Goal: Check status: Check status

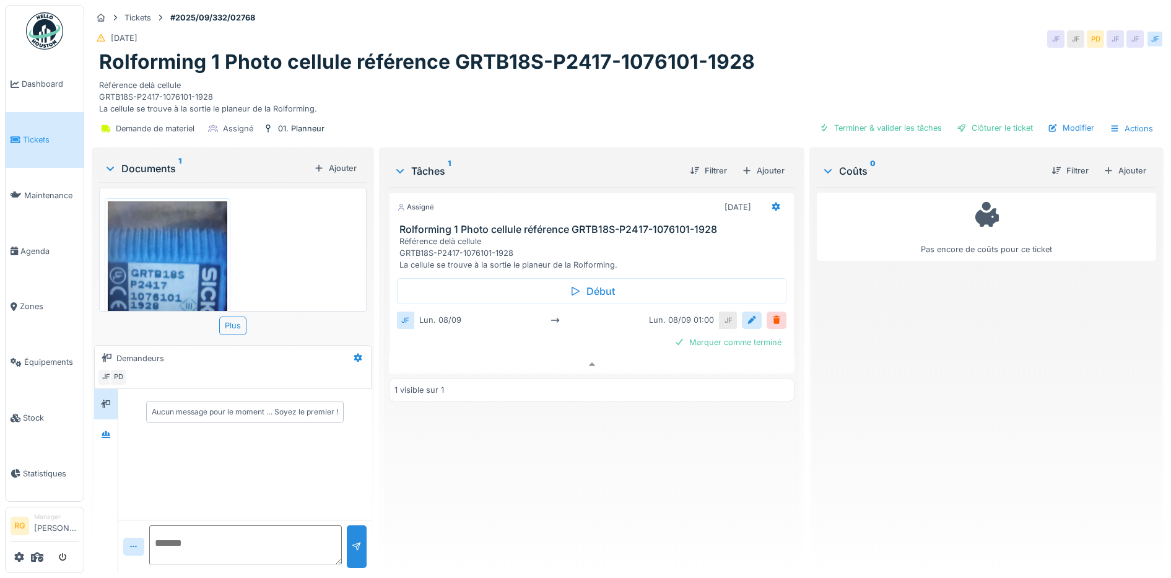
scroll to position [12, 0]
click at [40, 135] on span "Tickets" at bounding box center [51, 140] width 56 height 12
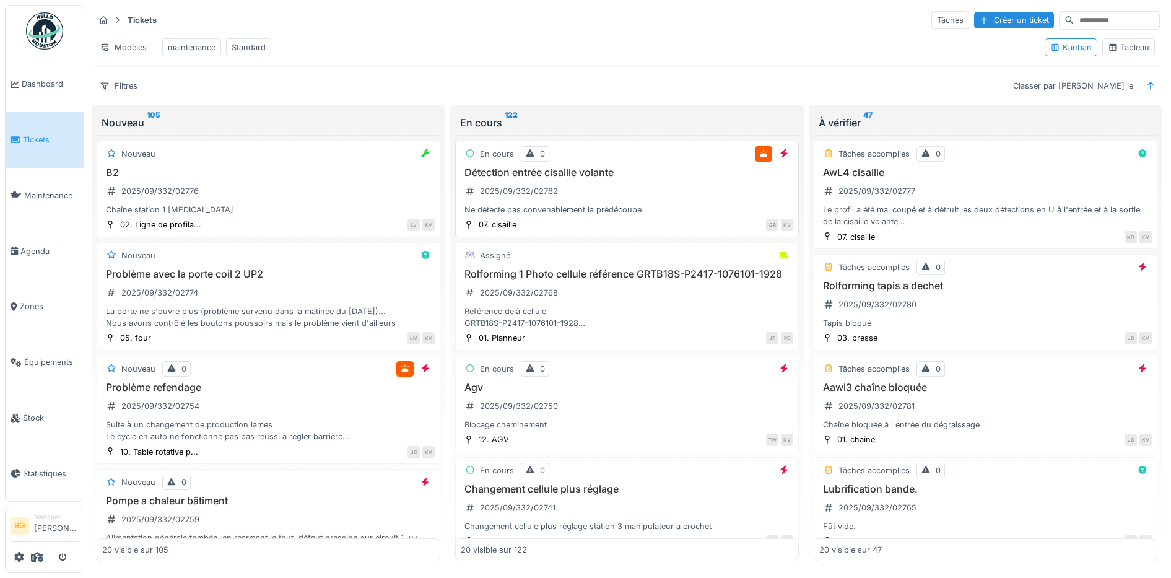
click at [658, 204] on div "Détection entrée cisaille volante 2025/09/332/02782 Ne détecte pas convenableme…" at bounding box center [627, 192] width 333 height 50
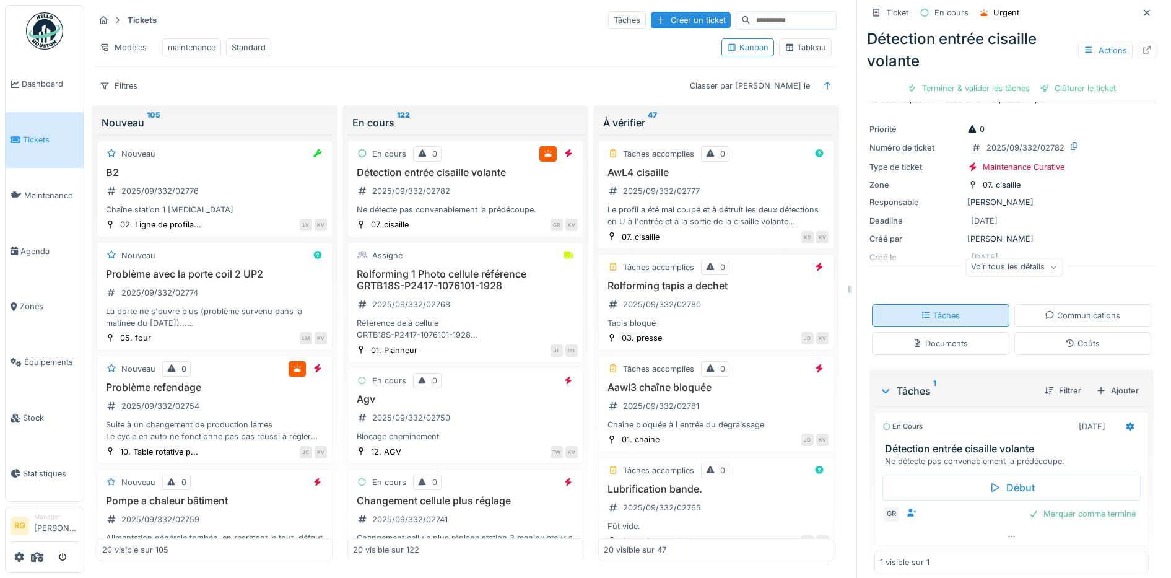
scroll to position [36, 0]
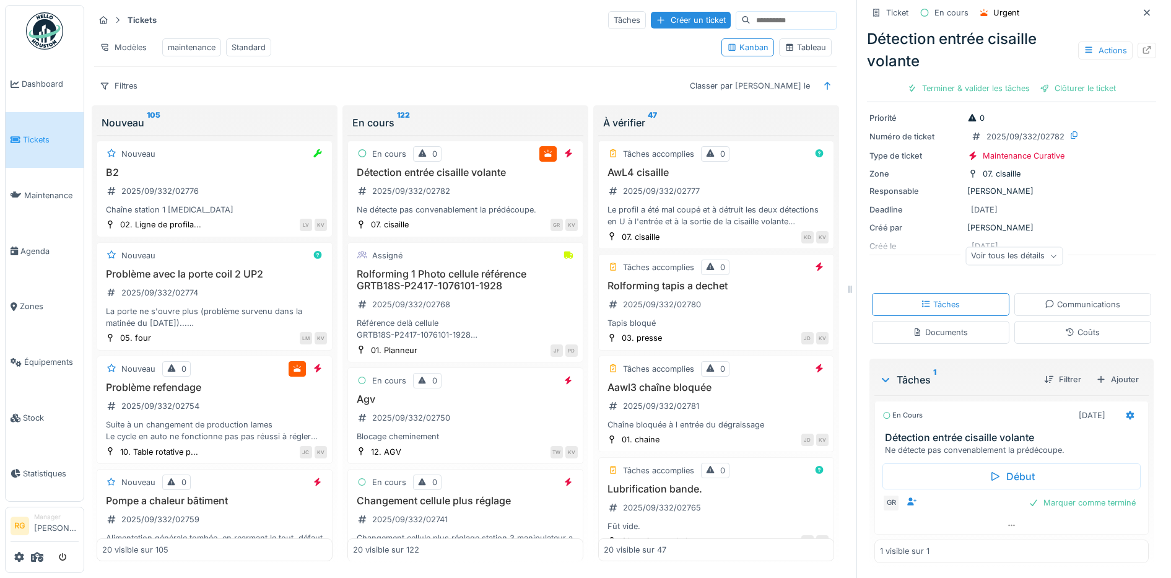
click at [946, 330] on div "Documents" at bounding box center [940, 332] width 55 height 12
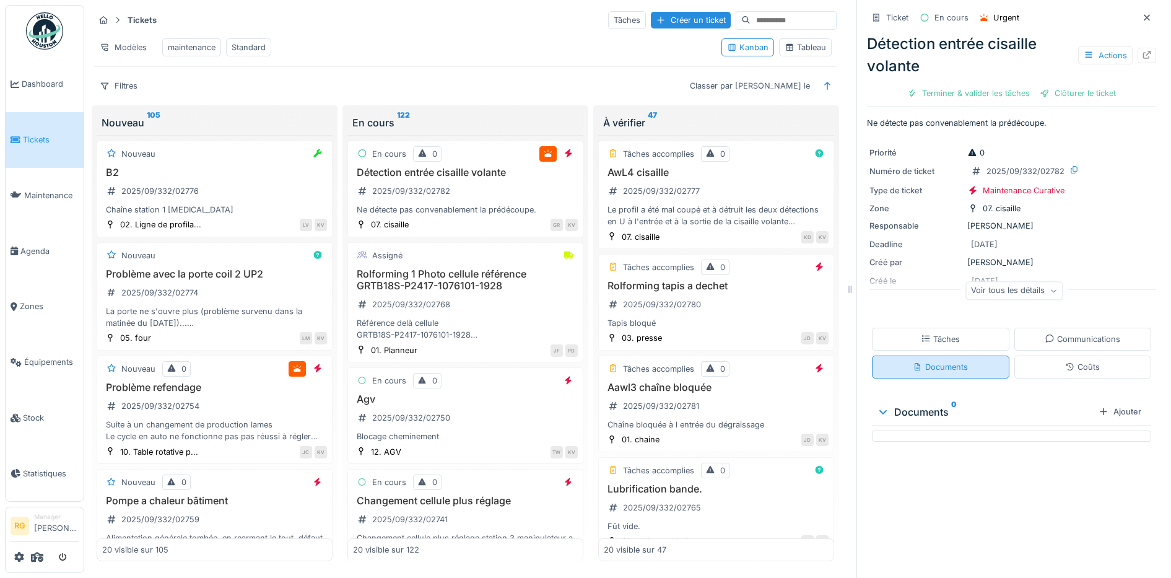
scroll to position [0, 0]
click at [944, 333] on div "Tâches" at bounding box center [940, 339] width 39 height 12
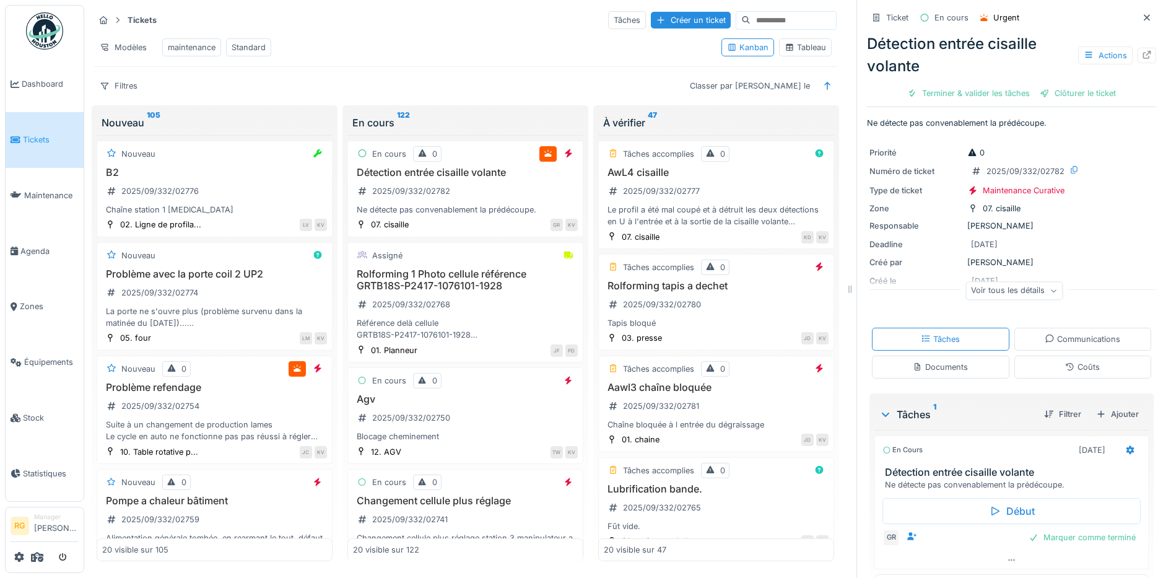
scroll to position [36, 0]
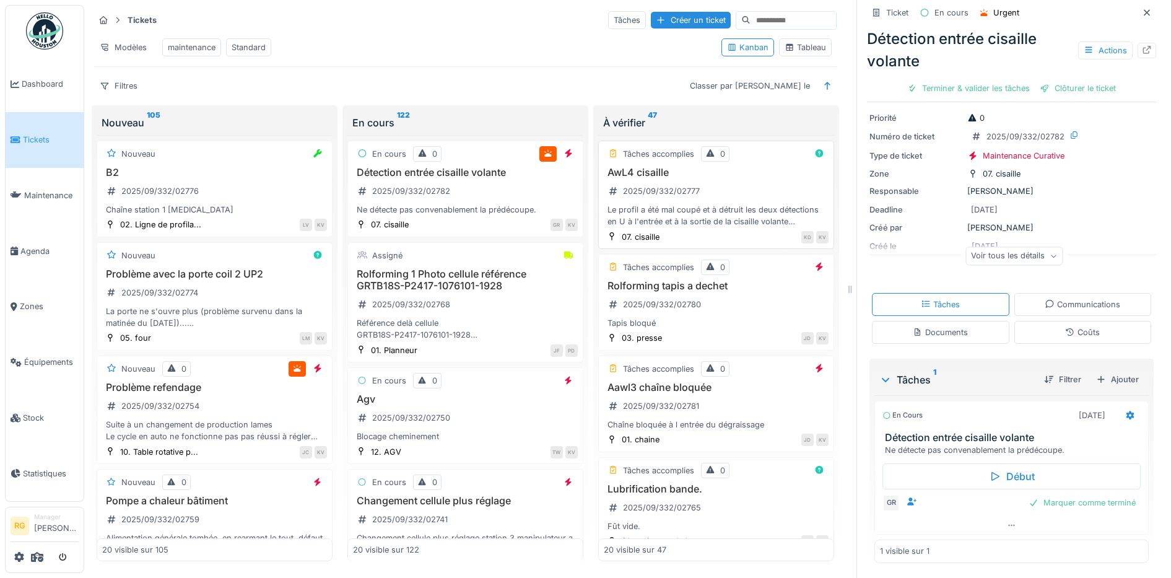
click at [734, 192] on div "AwL4 cisaille 2025/09/332/02777 Le profil a été mal coupé et à détruit les deux…" at bounding box center [716, 197] width 225 height 61
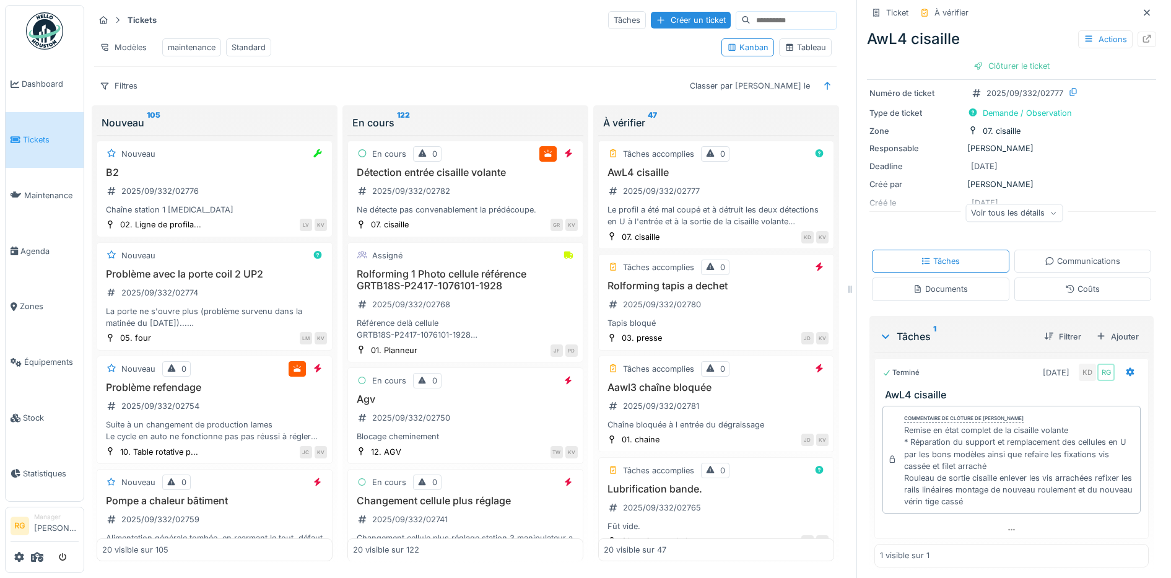
scroll to position [97, 0]
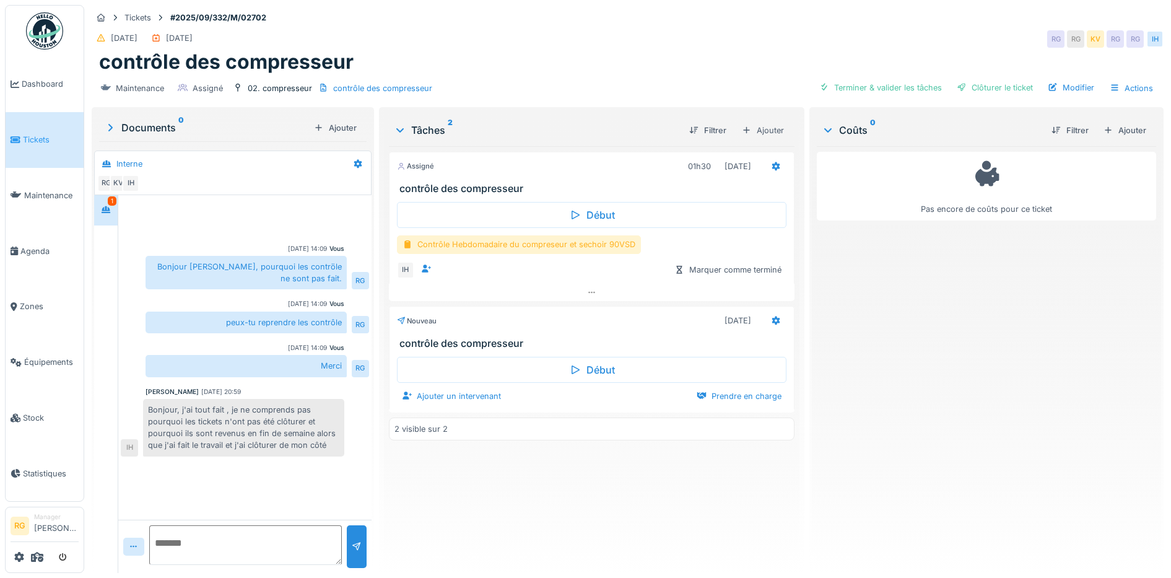
click at [456, 245] on div "Contrôle Hebdomadaire du compreseur et sechoir 90VSD" at bounding box center [519, 244] width 244 height 18
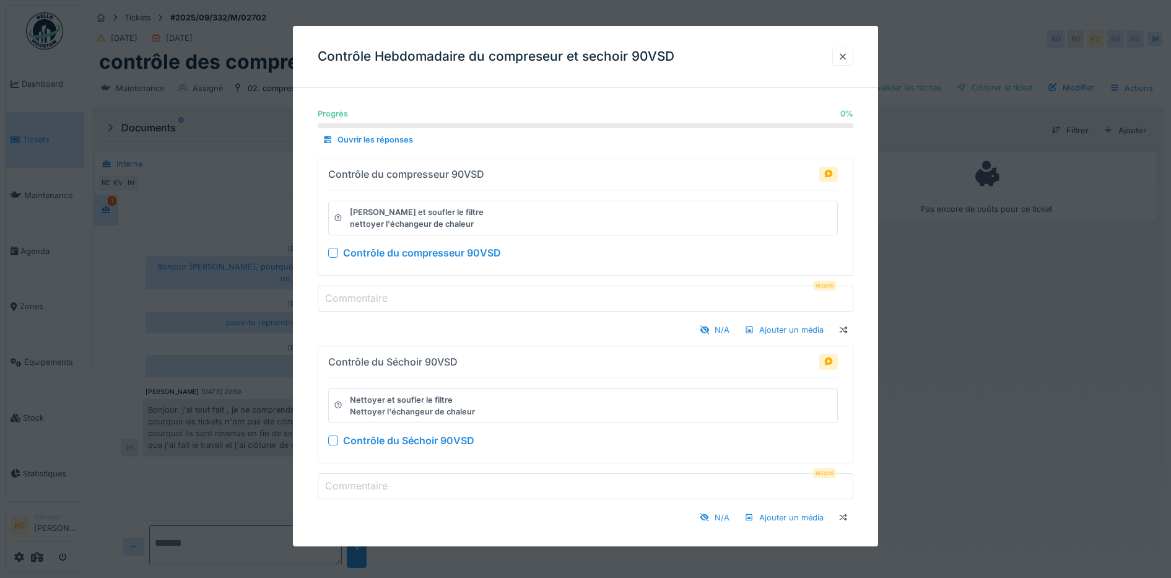
click at [302, 305] on div "Progrès 0 % 0 % Ouvrir les réponses Contrôle du compresseur 90VSD Nettoyer et s…" at bounding box center [586, 328] width 586 height 460
click at [848, 55] on div at bounding box center [843, 57] width 10 height 12
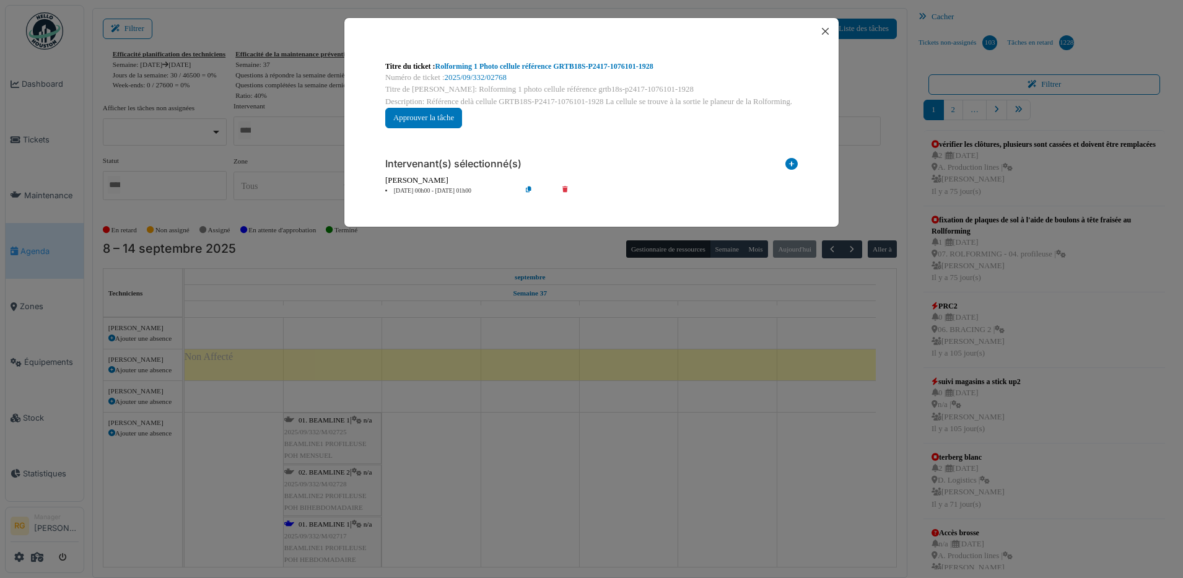
scroll to position [851, 0]
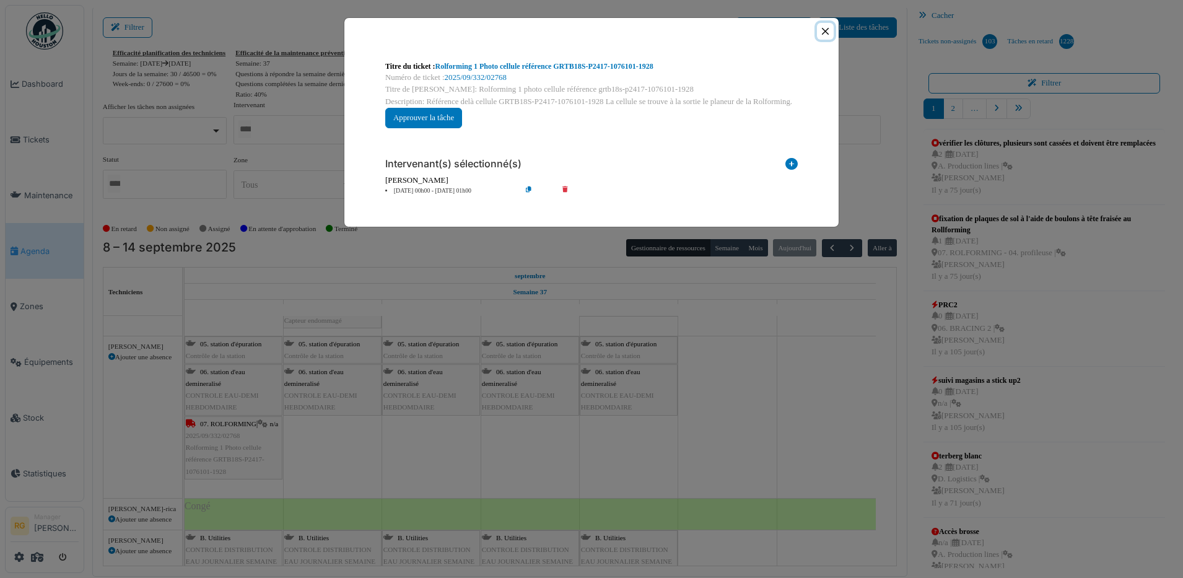
click at [825, 32] on button "Close" at bounding box center [825, 31] width 17 height 17
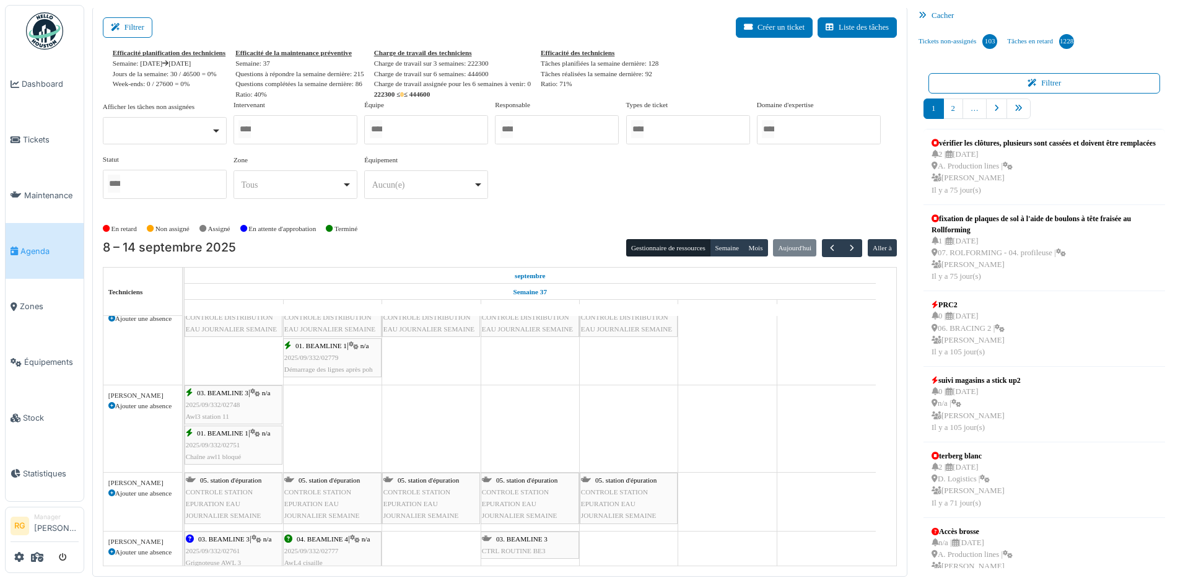
scroll to position [619, 0]
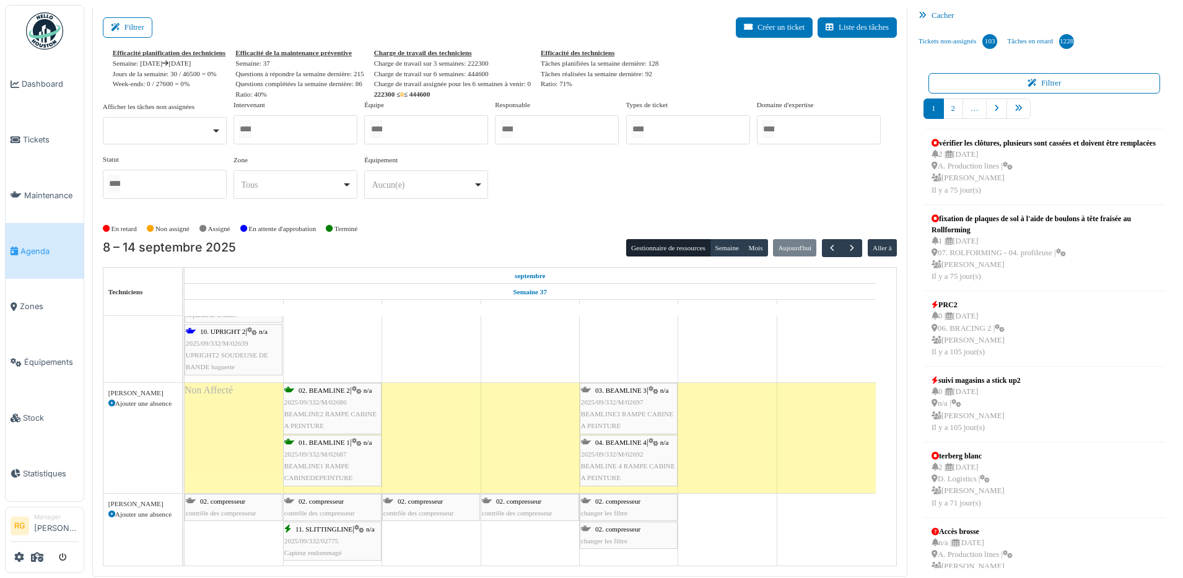
click at [323, 130] on div at bounding box center [295, 129] width 124 height 29
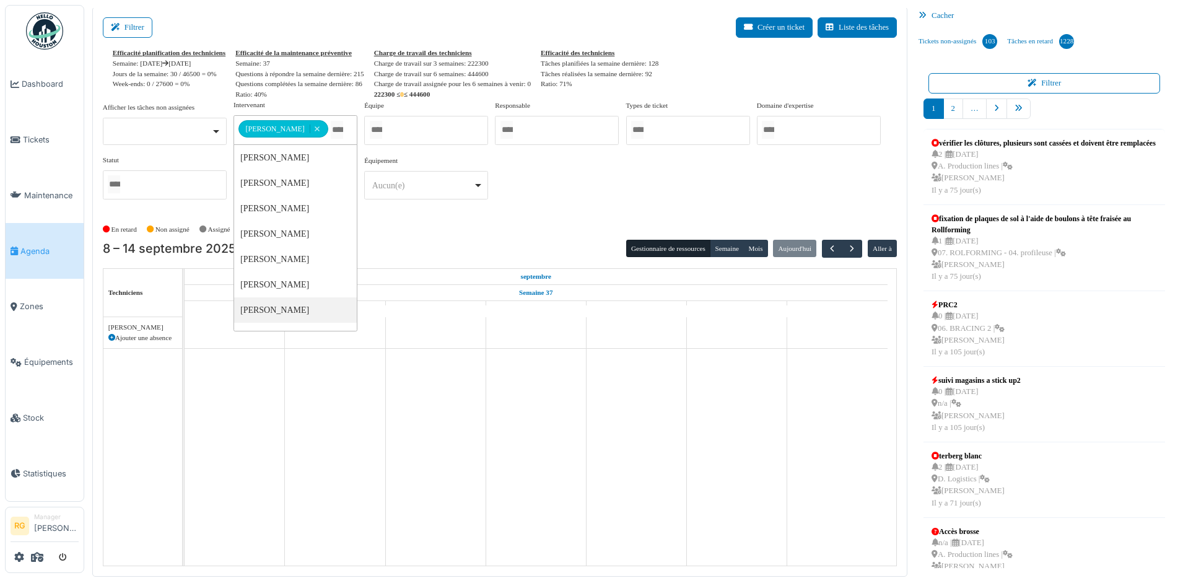
scroll to position [0, 0]
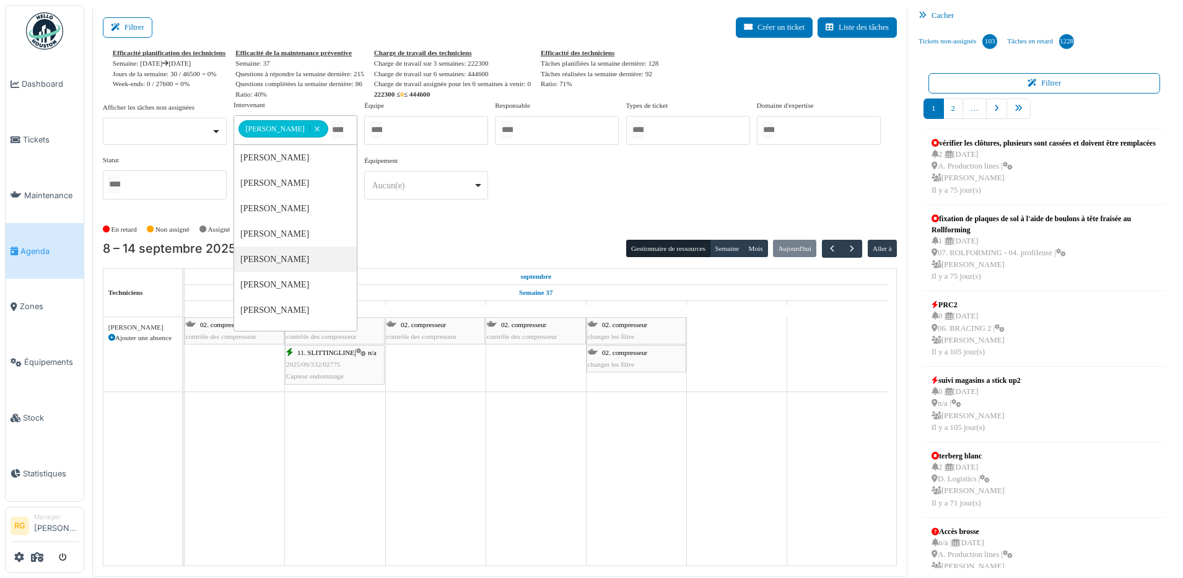
click at [428, 232] on div "En retard Non assigné Assigné En attente d'approbation Terminé" at bounding box center [500, 229] width 794 height 20
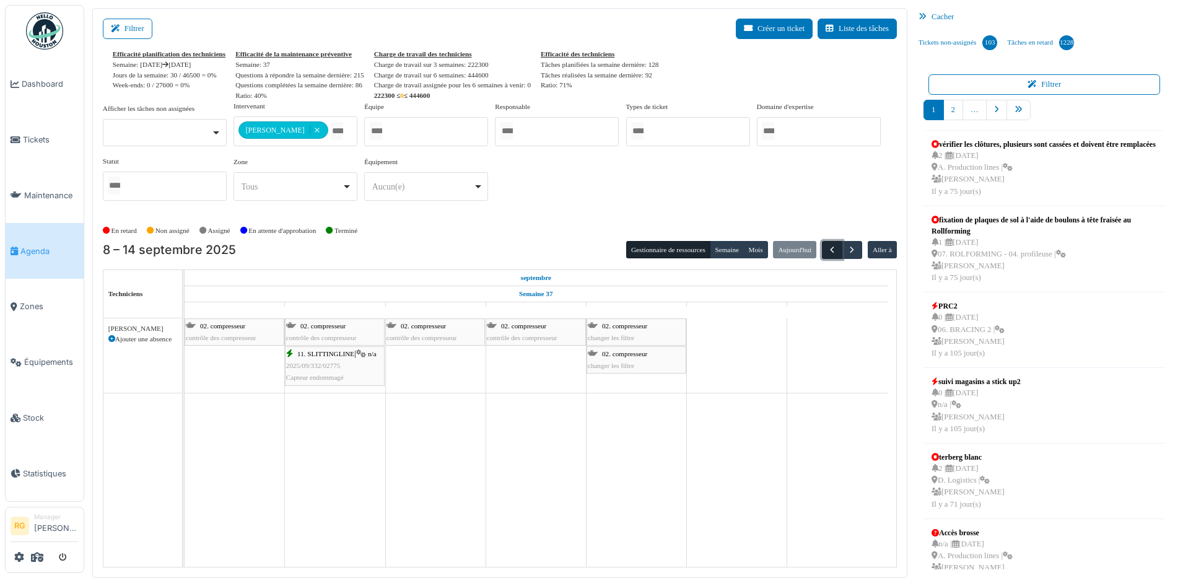
click at [827, 251] on span "button" at bounding box center [832, 250] width 11 height 11
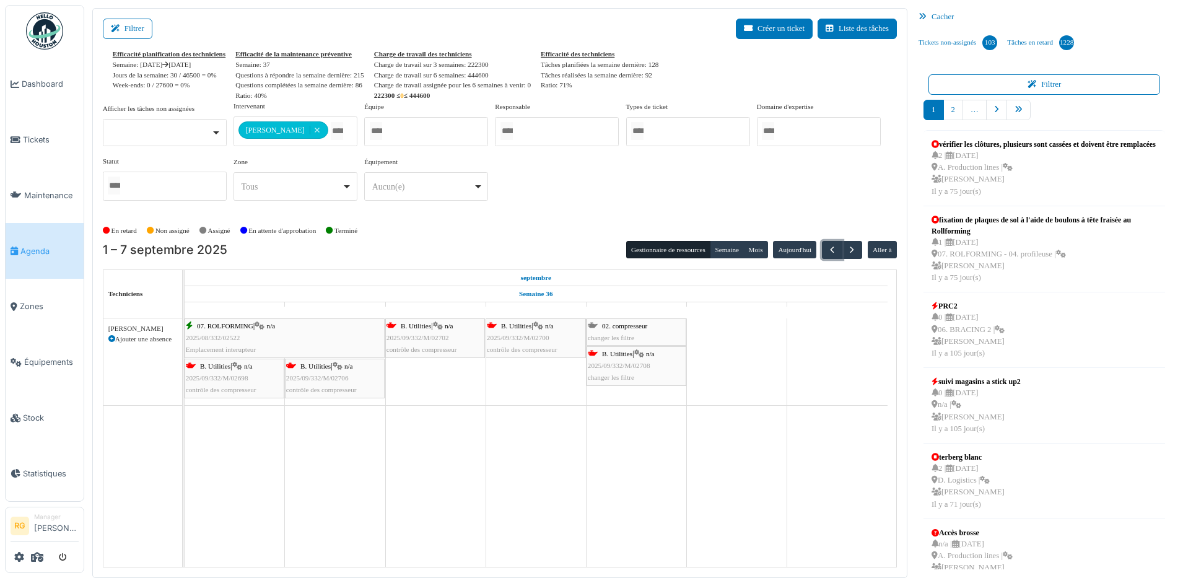
click at [230, 381] on div "B. Utilities | n/a 2025/09/332/M/02698 contrôle des compresseur" at bounding box center [234, 378] width 97 height 36
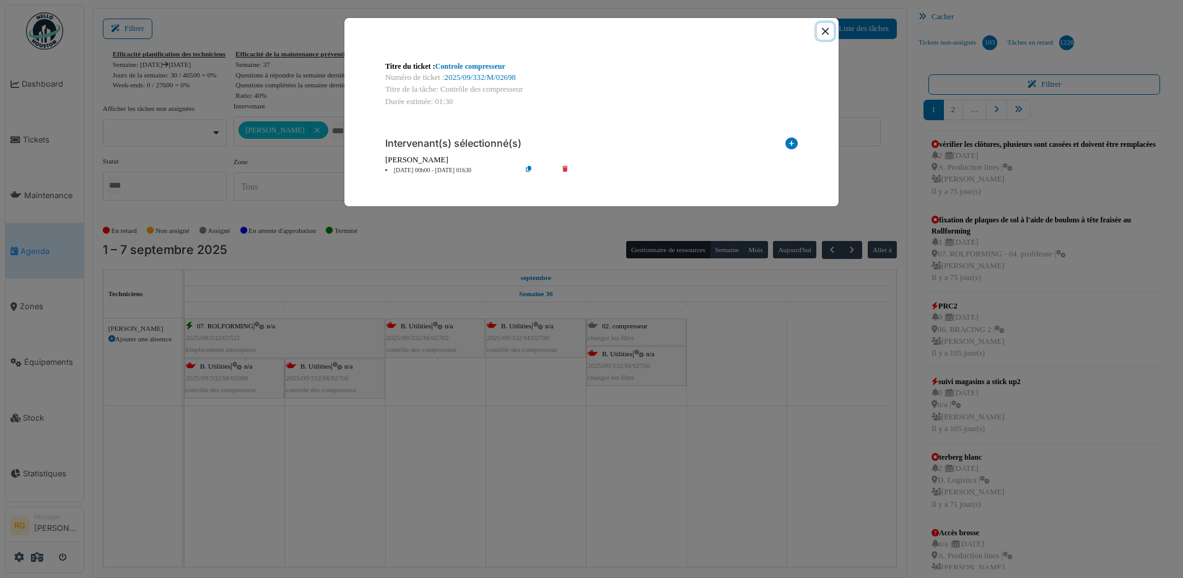
click at [825, 32] on button "Close" at bounding box center [825, 31] width 17 height 17
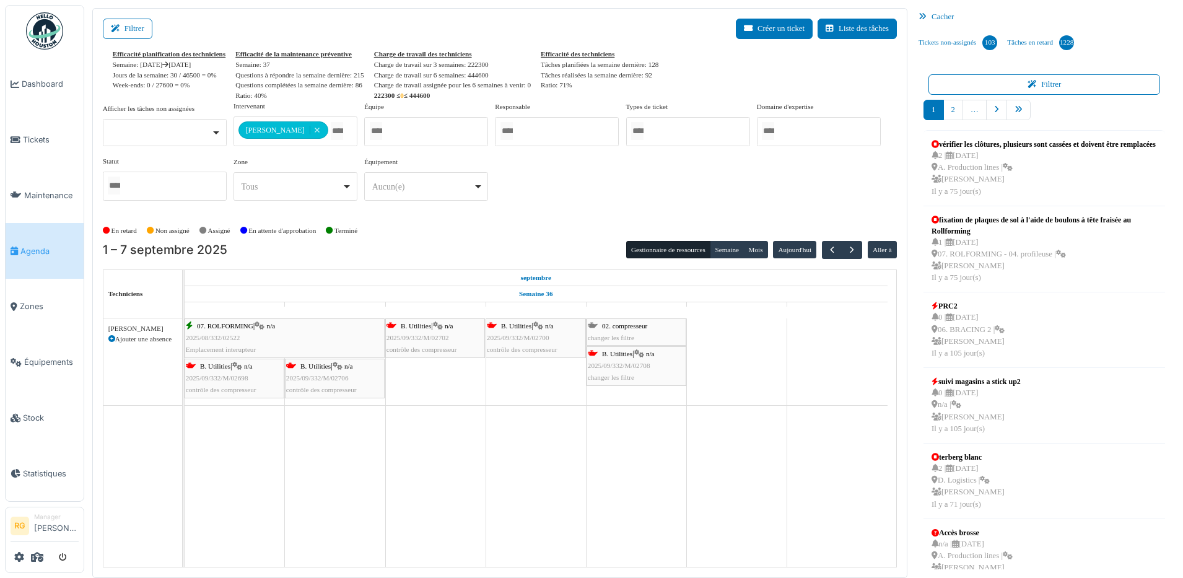
click at [346, 386] on span "contrôle des compresseur" at bounding box center [321, 389] width 71 height 7
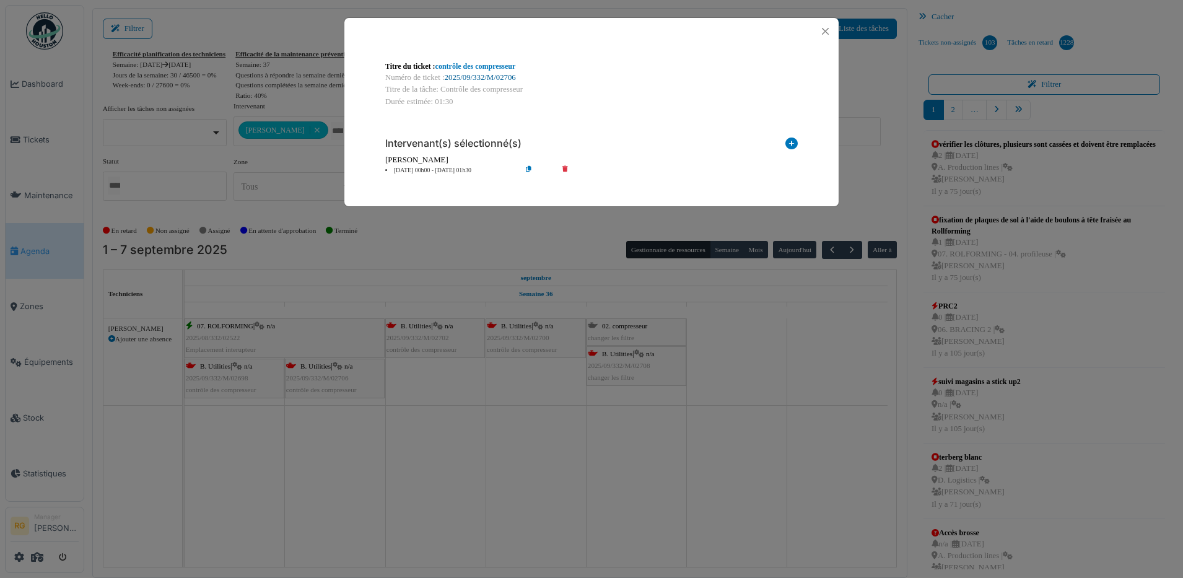
click at [466, 76] on link "2025/09/332/M/02706" at bounding box center [480, 77] width 71 height 9
click at [828, 33] on button "Close" at bounding box center [825, 31] width 17 height 17
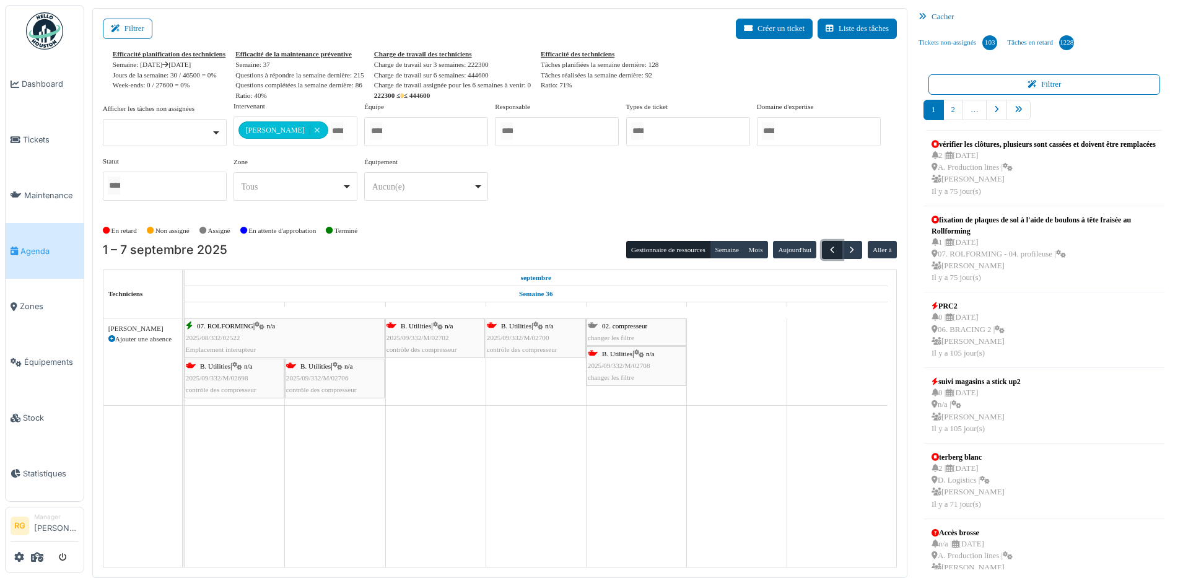
click at [827, 248] on span "button" at bounding box center [832, 250] width 11 height 11
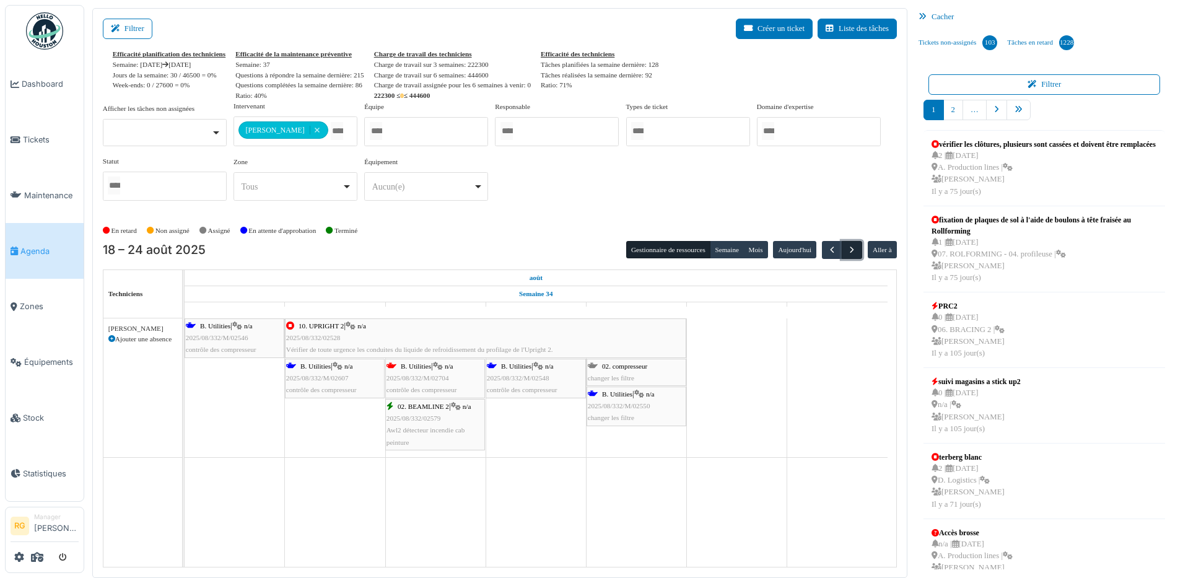
click at [846, 249] on span "button" at bounding box center [851, 250] width 11 height 11
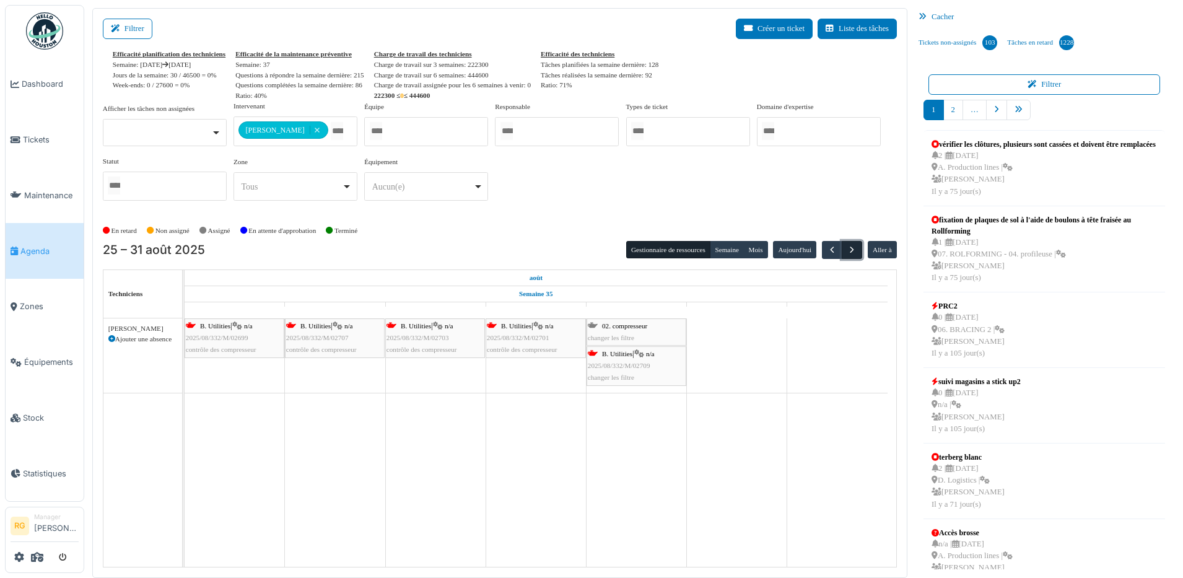
click at [846, 250] on span "button" at bounding box center [851, 250] width 11 height 11
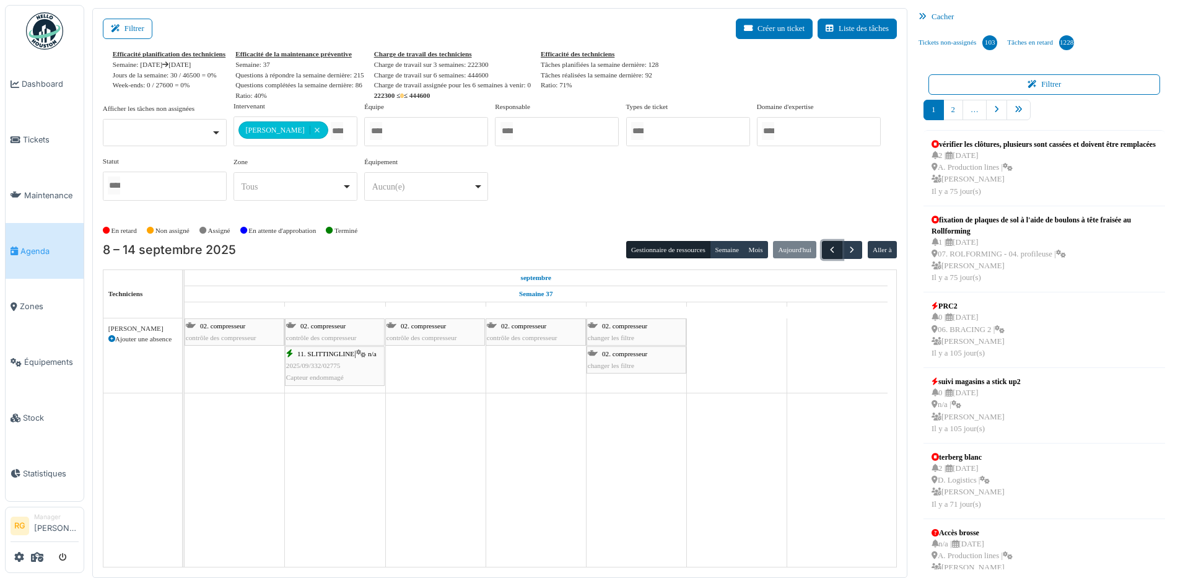
click at [827, 248] on span "button" at bounding box center [832, 250] width 11 height 11
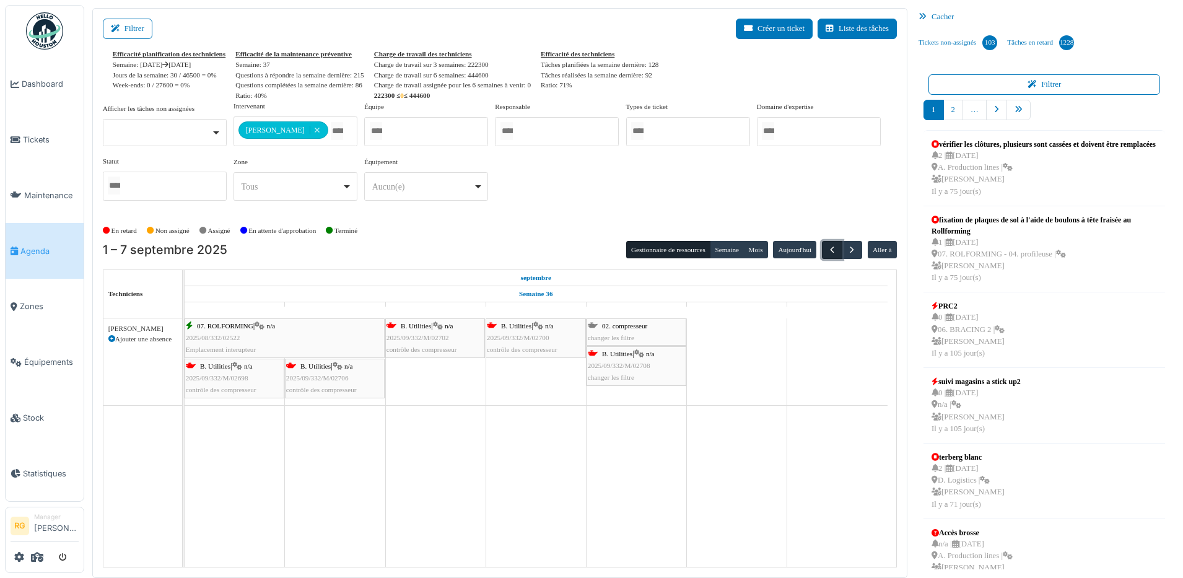
click at [827, 248] on span "button" at bounding box center [832, 250] width 11 height 11
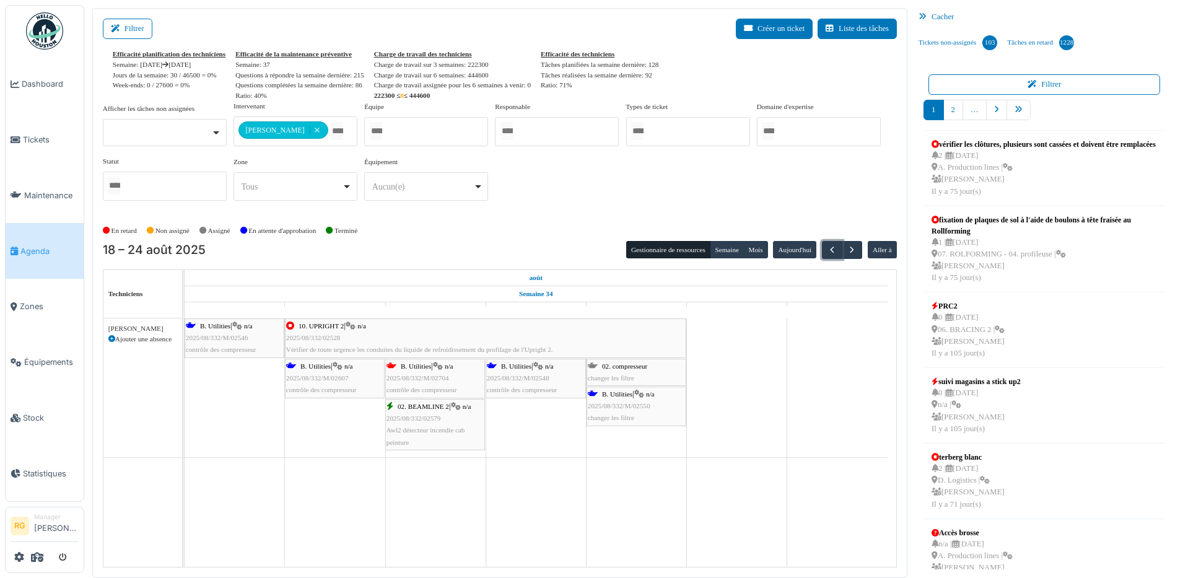
click at [539, 374] on span "2025/08/332/M/02548" at bounding box center [518, 377] width 63 height 7
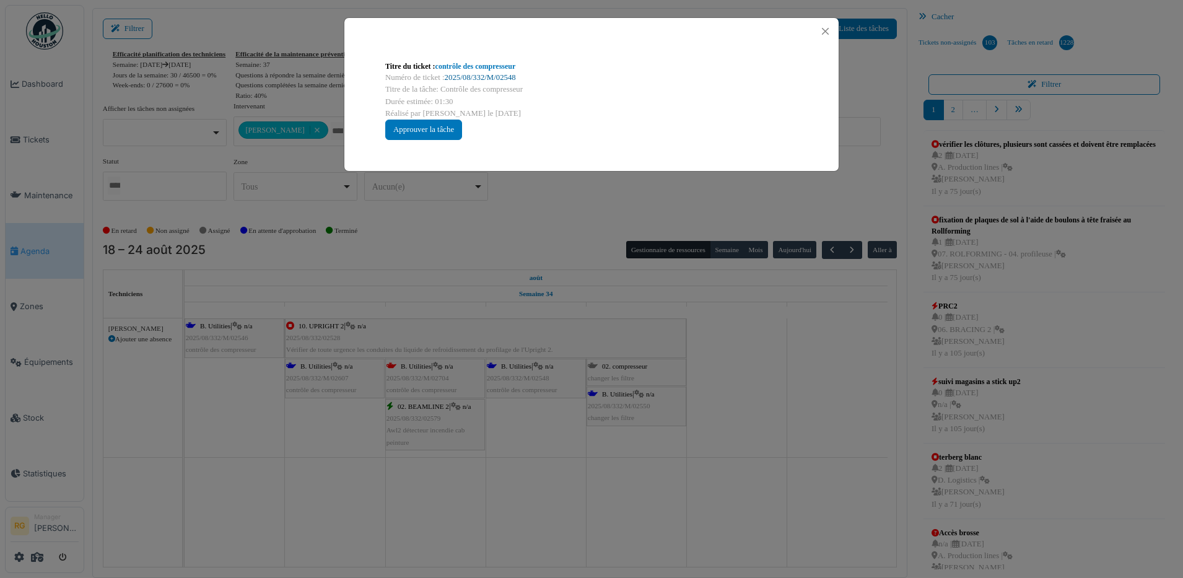
click at [492, 77] on link "2025/08/332/M/02548" at bounding box center [480, 77] width 71 height 9
click at [830, 34] on button "Close" at bounding box center [825, 31] width 17 height 17
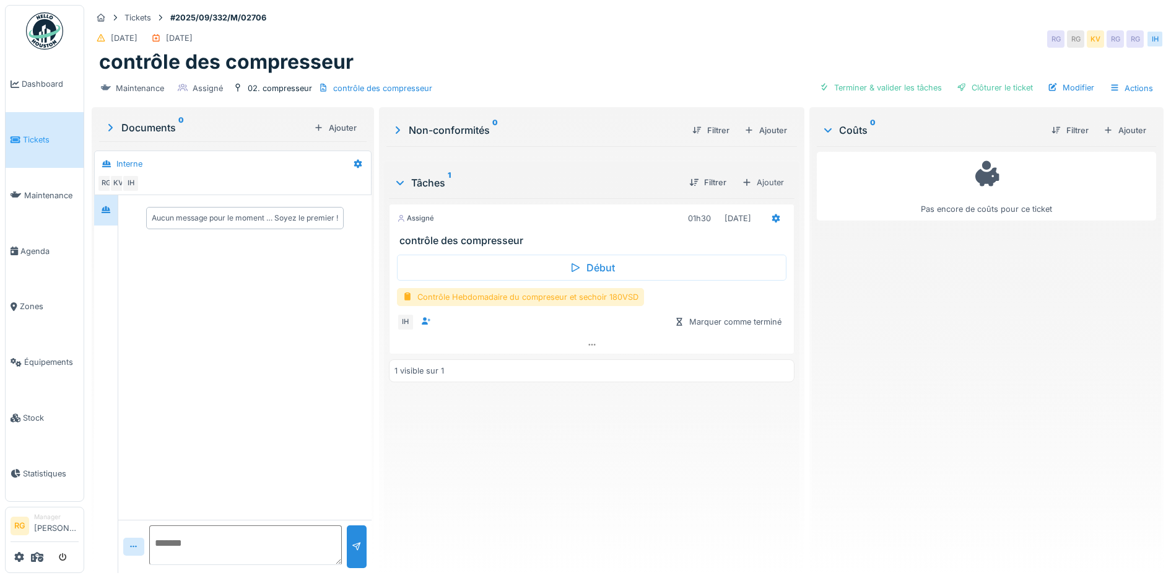
click at [484, 300] on div "Contrôle Hebdomadaire du compreseur et sechoir 180VSD" at bounding box center [520, 297] width 247 height 18
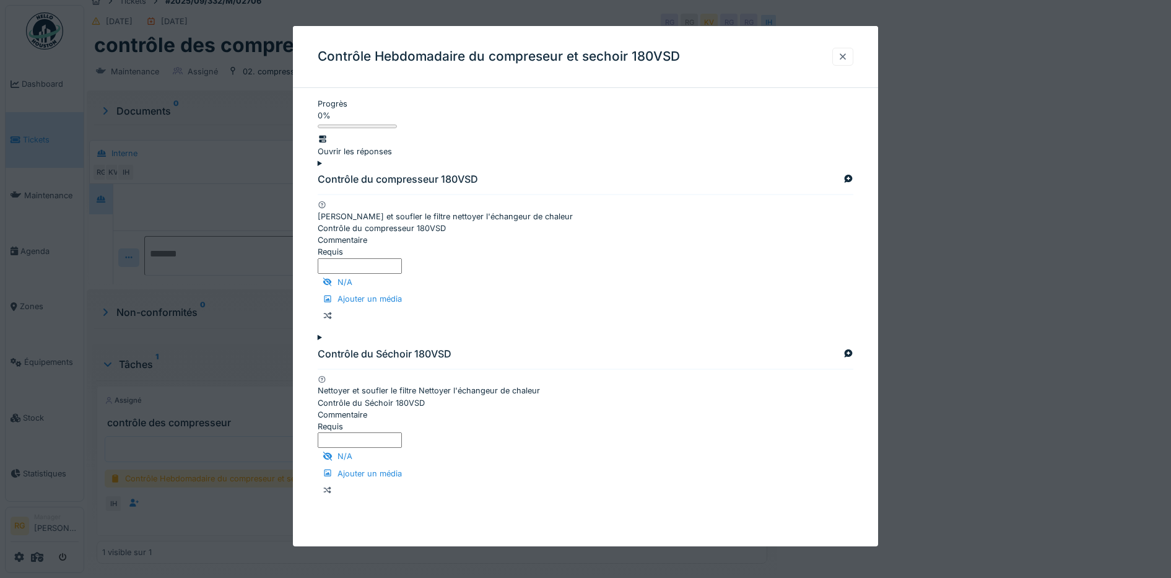
click at [848, 58] on div at bounding box center [843, 57] width 10 height 12
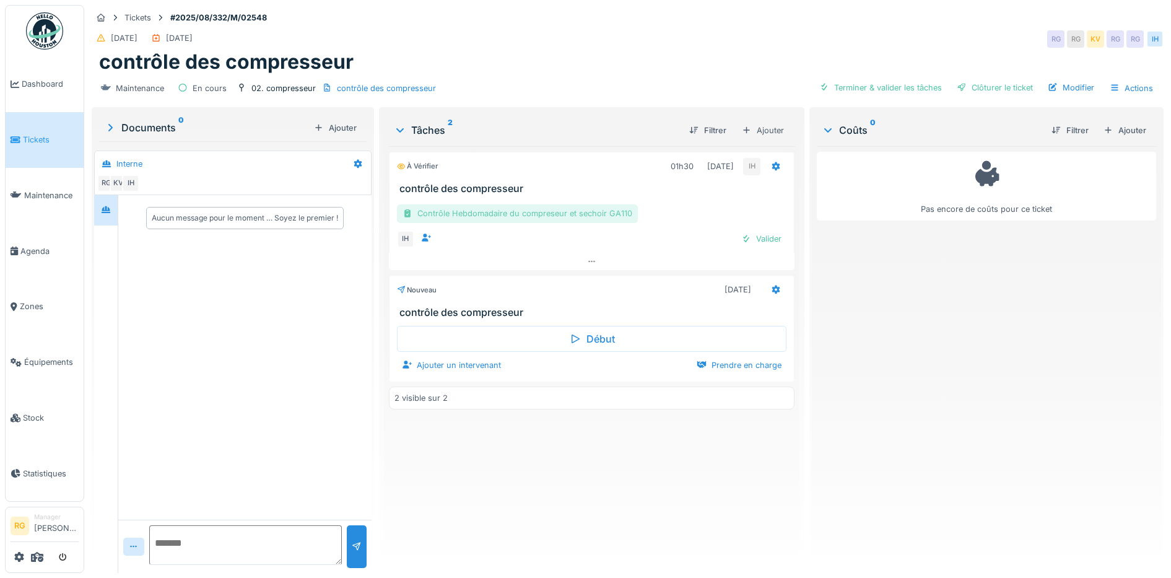
click at [492, 215] on div "Contrôle Hebdomadaire du compreseur et sechoir GA110" at bounding box center [517, 213] width 241 height 18
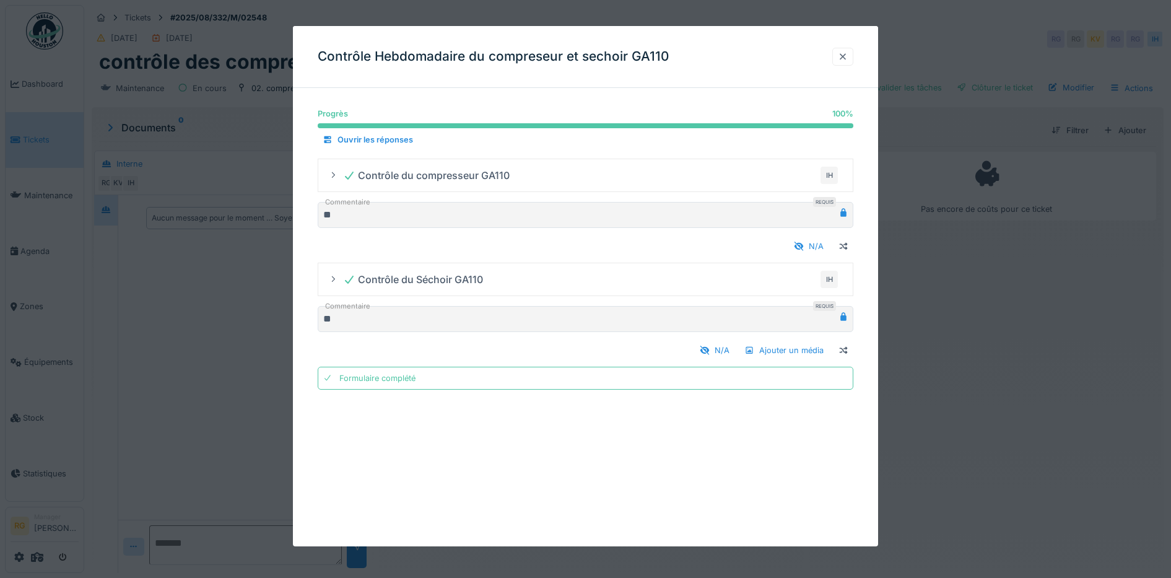
click at [848, 58] on div at bounding box center [843, 57] width 10 height 12
